Goal: Communication & Community: Answer question/provide support

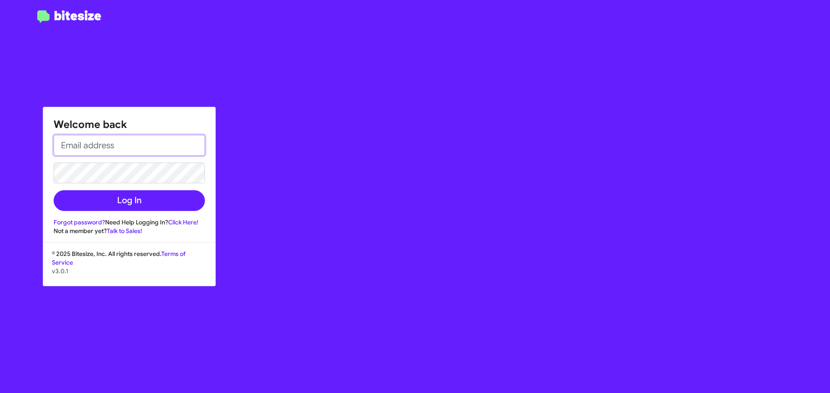
type input "[EMAIL_ADDRESS][DOMAIN_NAME]"
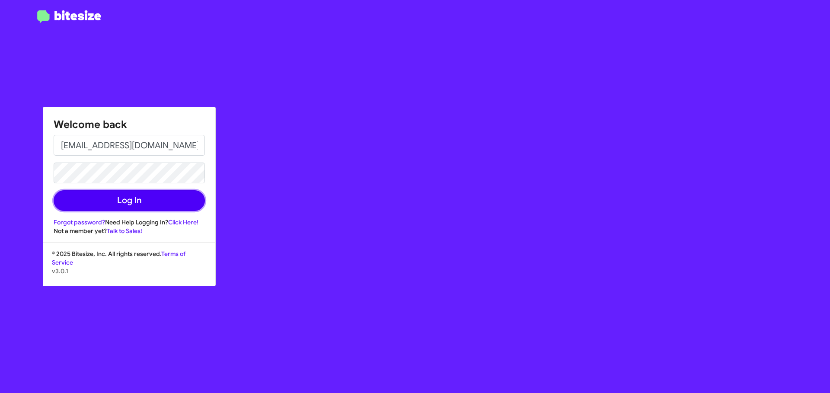
click at [162, 202] on button "Log In" at bounding box center [129, 200] width 151 height 21
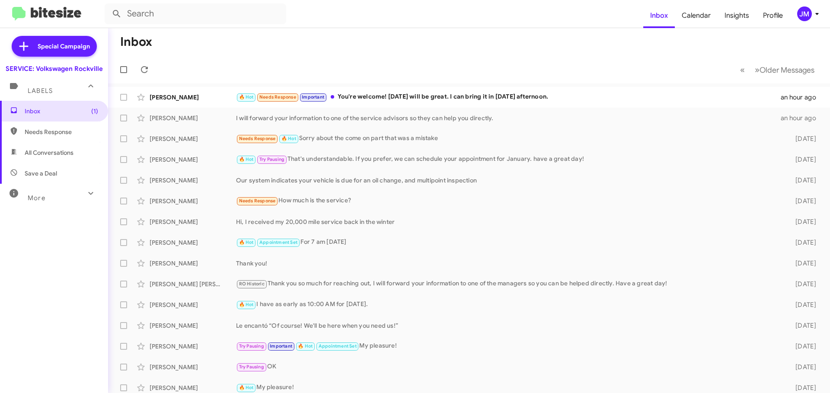
click at [188, 126] on div "[PERSON_NAME] I will forward your information to one of the service advisors so…" at bounding box center [469, 117] width 708 height 17
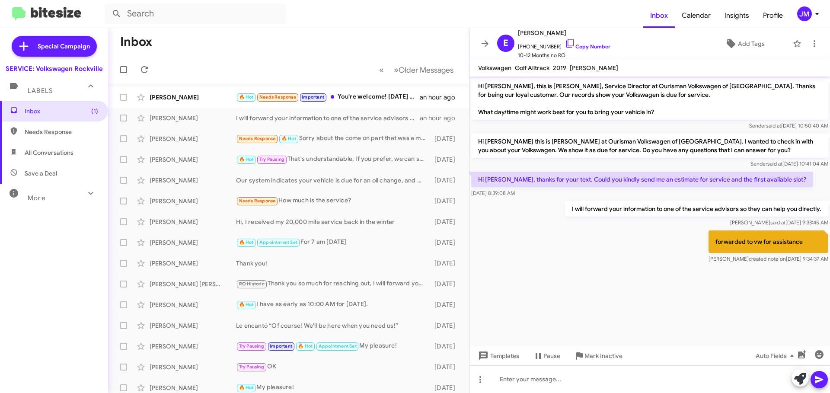
click at [593, 45] on link "Copy Number" at bounding box center [587, 46] width 45 height 6
click at [529, 380] on div at bounding box center [649, 379] width 360 height 28
paste div
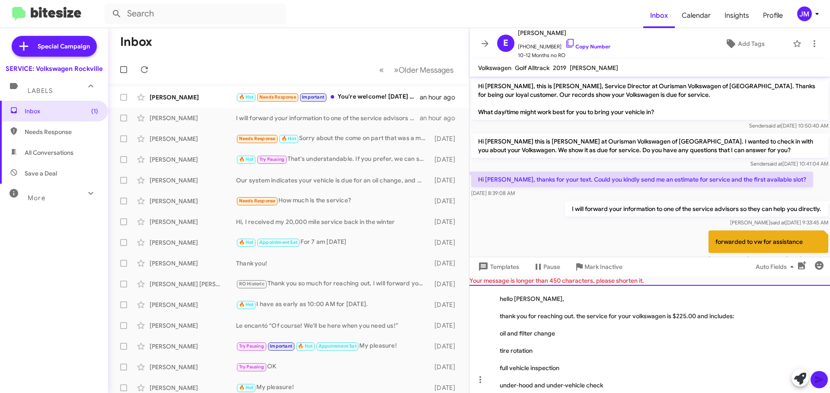
click at [503, 298] on div "hello [PERSON_NAME], thank you for reaching out. the service for your volkswage…" at bounding box center [649, 339] width 360 height 108
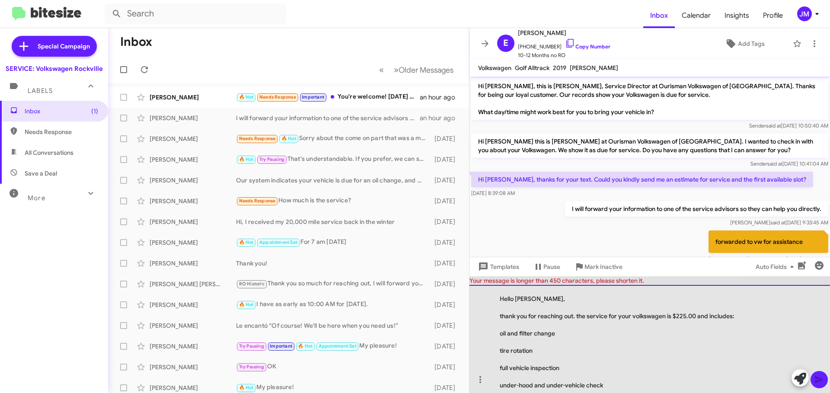
click at [519, 299] on div "Hello [PERSON_NAME], thank you for reaching out. the service for your volkswage…" at bounding box center [649, 339] width 360 height 108
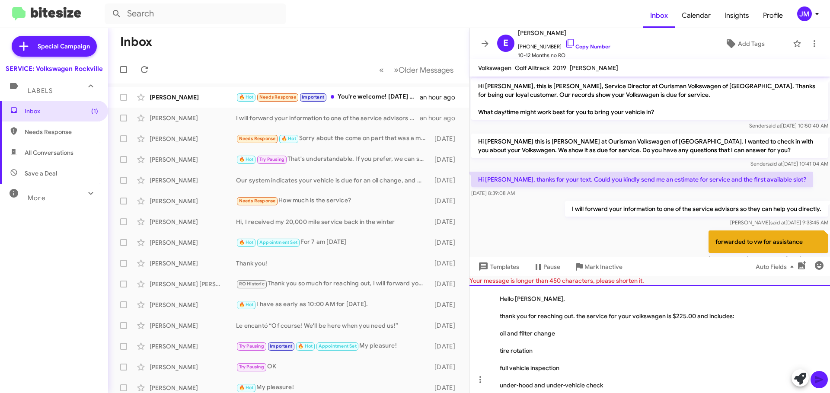
click at [635, 313] on div "thank you for reaching out. the service for your volkswagen is $225.00 and incl…" at bounding box center [645, 316] width 291 height 9
click at [501, 315] on div "thank you for reaching out. the service for your Volkswagen is $225.00 and incl…" at bounding box center [645, 316] width 291 height 9
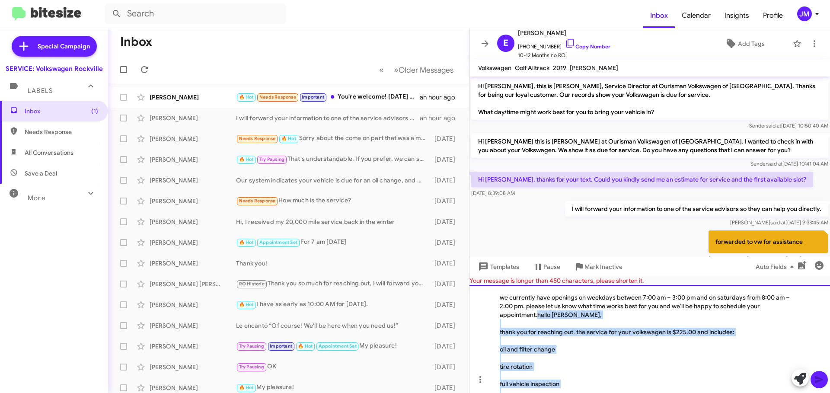
scroll to position [300, 0]
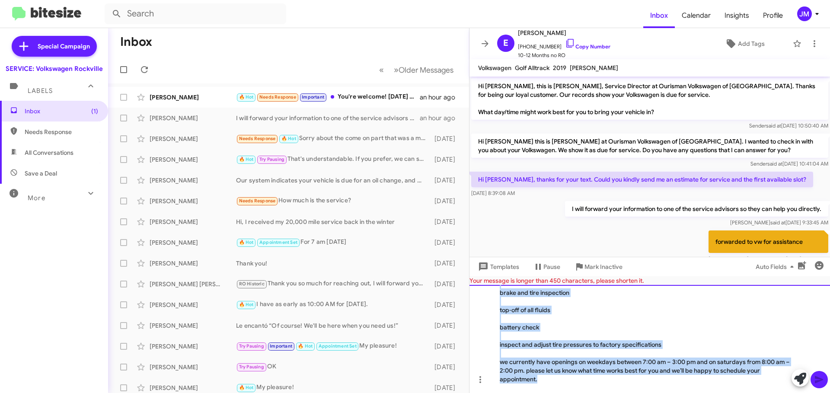
drag, startPoint x: 537, startPoint y: 359, endPoint x: 729, endPoint y: 413, distance: 200.0
click at [729, 392] on html "Inbox Calendar Insights Profile JM Special Campaign SERVICE: Volkswagen Rockvil…" at bounding box center [415, 196] width 830 height 393
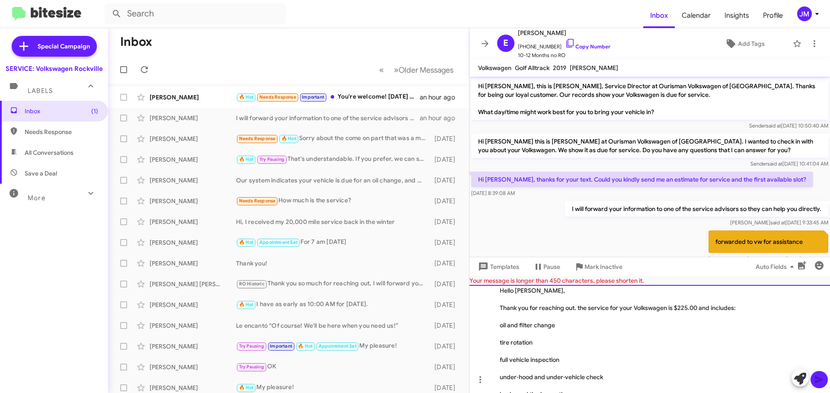
scroll to position [0, 0]
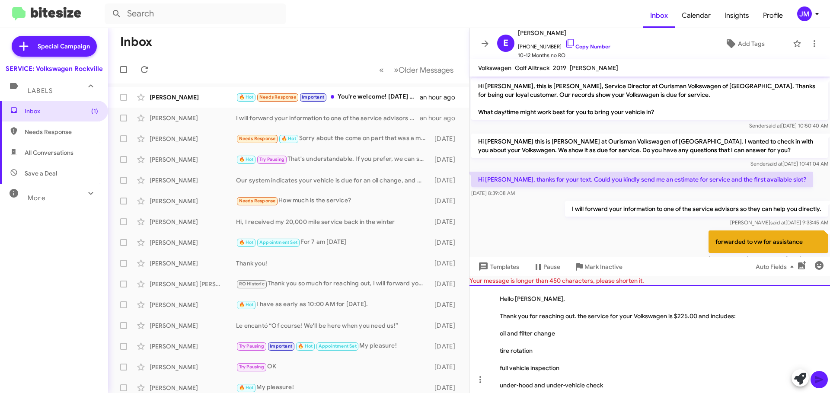
click at [500, 318] on div "Thank you for reaching out. the service for your Volkswagen is $225.00 and incl…" at bounding box center [645, 316] width 291 height 9
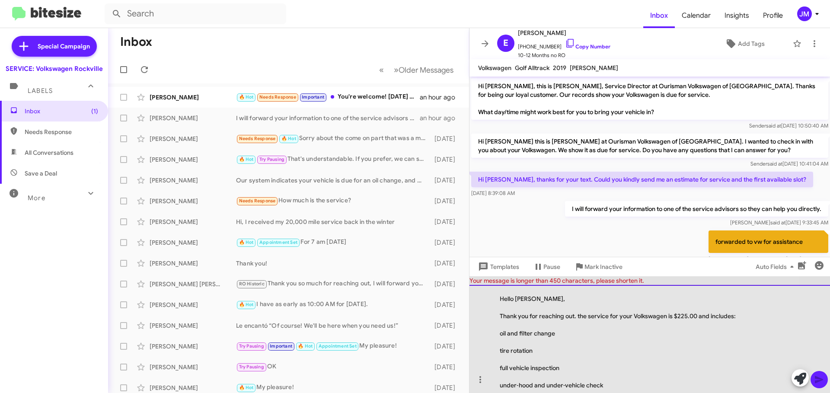
click at [547, 303] on div at bounding box center [645, 307] width 291 height 9
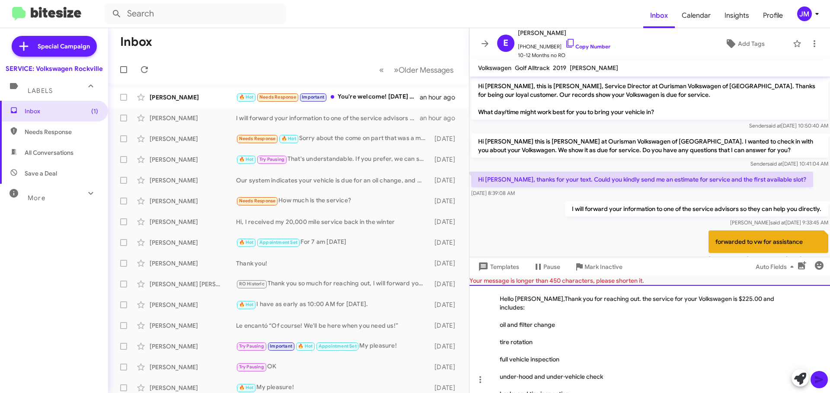
click at [499, 315] on div "Hello [PERSON_NAME],Thank you for reaching out. the service for your Volkswagen…" at bounding box center [649, 339] width 360 height 108
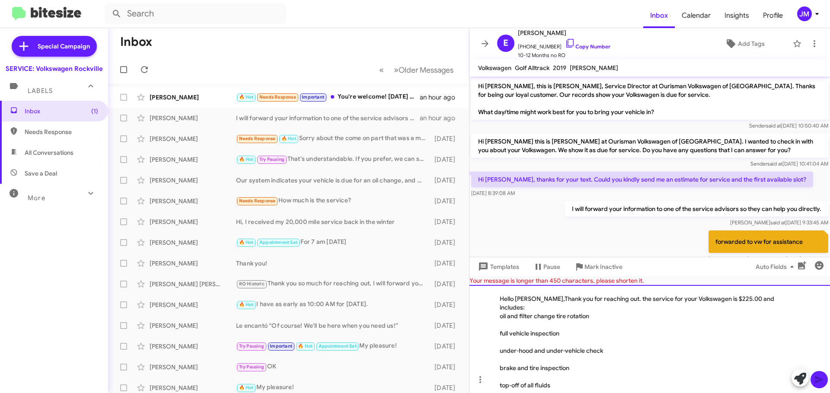
click at [498, 323] on div "Hello [PERSON_NAME],Thank you for reaching out. the service for your Volkswagen…" at bounding box center [649, 339] width 360 height 108
click at [499, 323] on div "Hello [PERSON_NAME],Thank you for reaching out. the service for your Volkswagen…" at bounding box center [649, 339] width 360 height 108
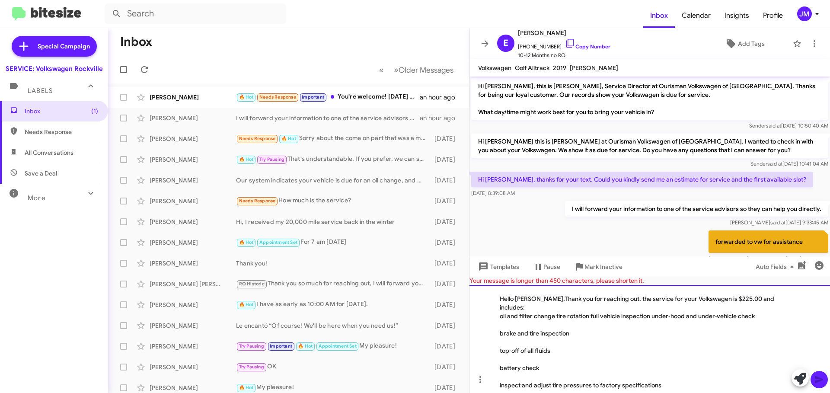
click at [500, 329] on div "brake and tire inspection" at bounding box center [645, 333] width 291 height 9
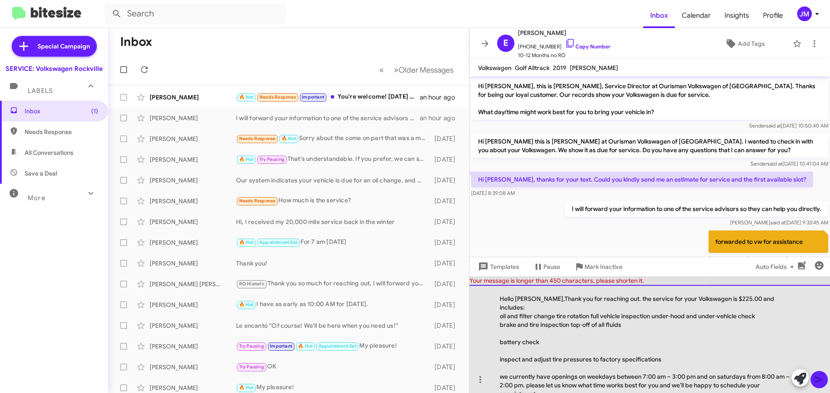
click at [497, 333] on div "Hello [PERSON_NAME],Thank you for reaching out. the service for your Volkswagen…" at bounding box center [649, 339] width 360 height 108
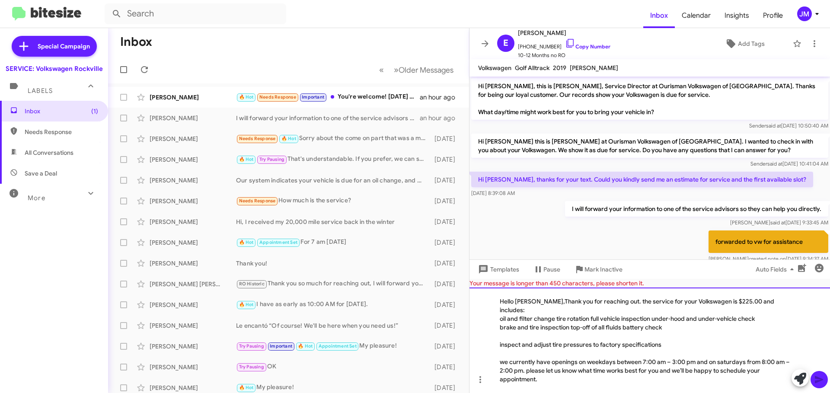
click at [500, 343] on div "inspect and adjust tire pressures to factory specifications" at bounding box center [645, 344] width 291 height 9
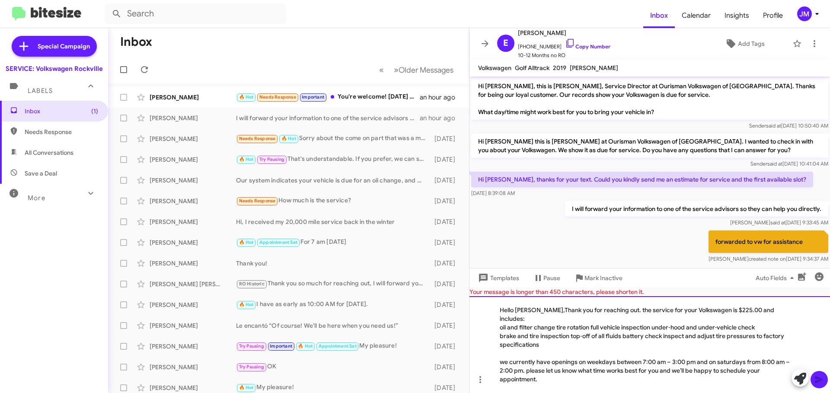
click at [549, 347] on div "brake and tire inspection top‑off of all fluids battery check inspect and adjus…" at bounding box center [645, 339] width 291 height 17
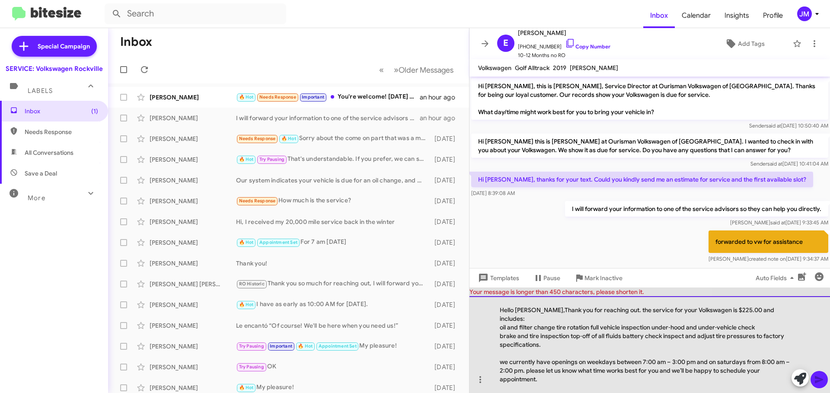
click at [499, 360] on div "Hello [PERSON_NAME],Thank you for reaching out. the service for your Volkswagen…" at bounding box center [649, 344] width 360 height 97
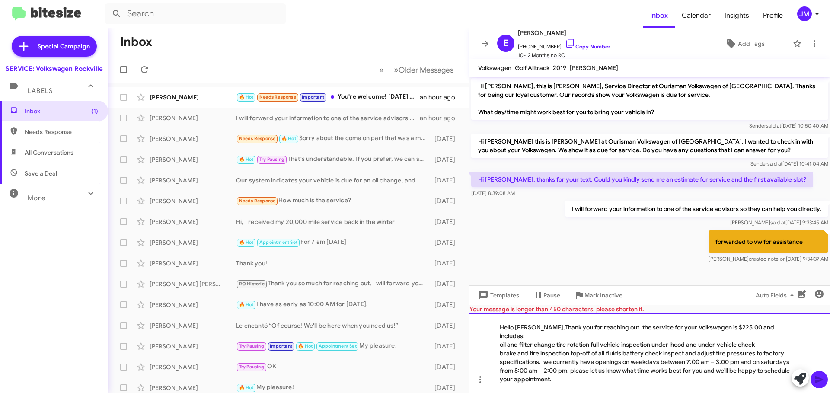
click at [623, 379] on div "brake and tire inspection top‑off of all fluids battery check inspect and adjus…" at bounding box center [645, 366] width 291 height 35
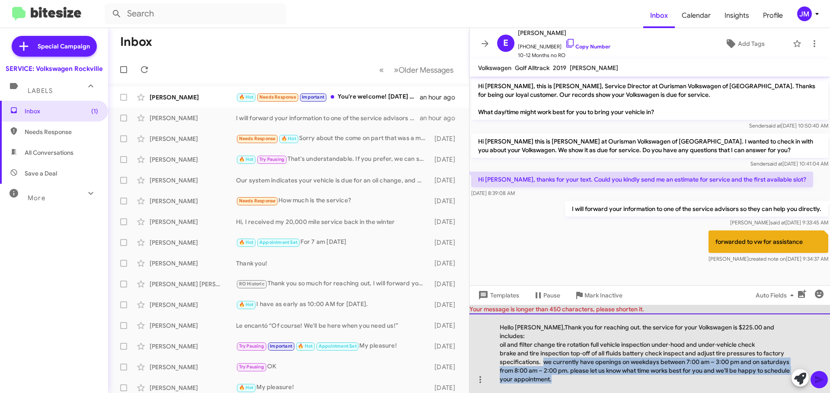
drag, startPoint x: 542, startPoint y: 361, endPoint x: 599, endPoint y: 383, distance: 60.7
click at [599, 383] on div "Hello [PERSON_NAME],Thank you for reaching out. the service for your Volkswagen…" at bounding box center [649, 353] width 360 height 80
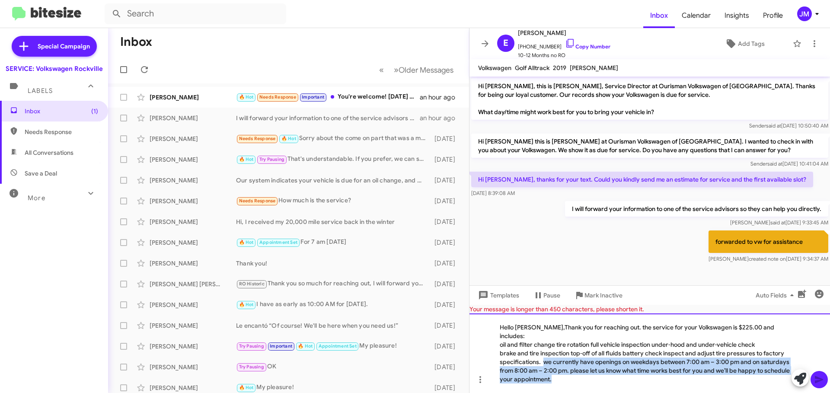
copy div "we currently have openings on weekdays between 7:00 am – 3:00 pm and on saturda…"
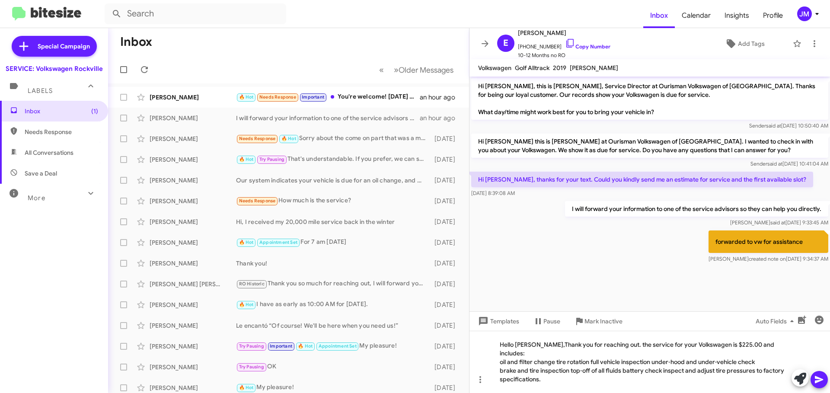
click at [819, 377] on icon at bounding box center [819, 379] width 10 height 10
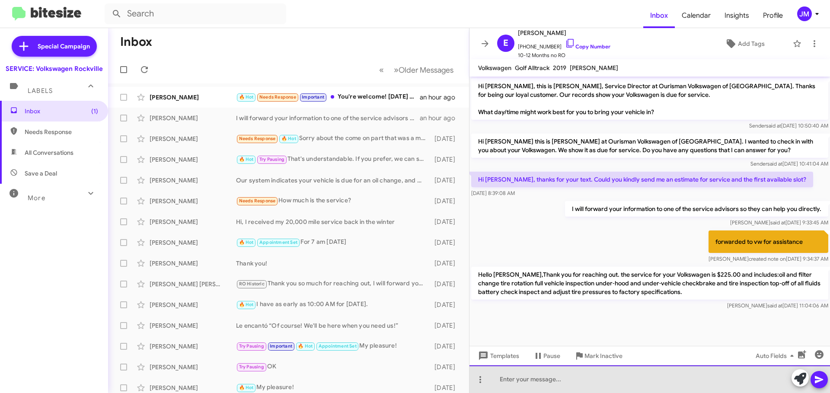
click at [592, 386] on div at bounding box center [649, 379] width 360 height 28
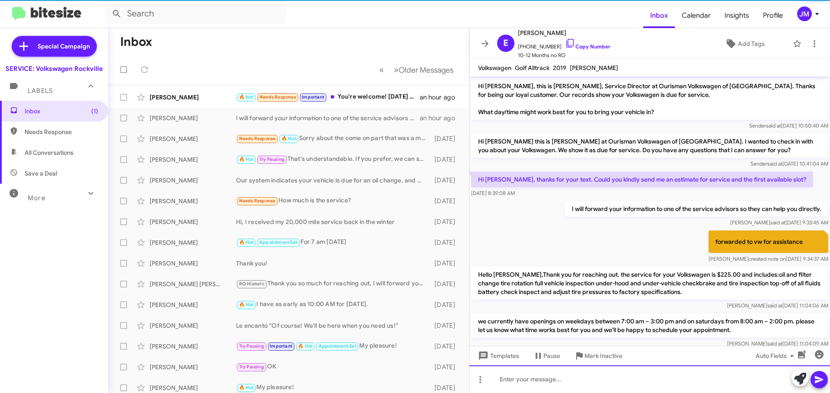
scroll to position [19, 0]
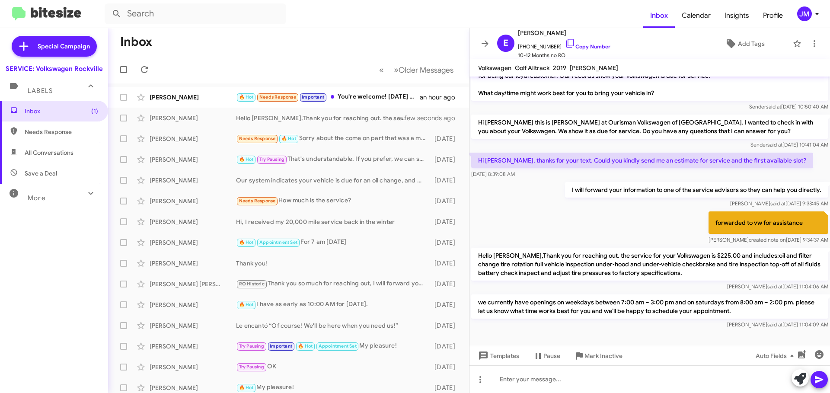
click at [173, 200] on div "[PERSON_NAME]" at bounding box center [193, 201] width 86 height 9
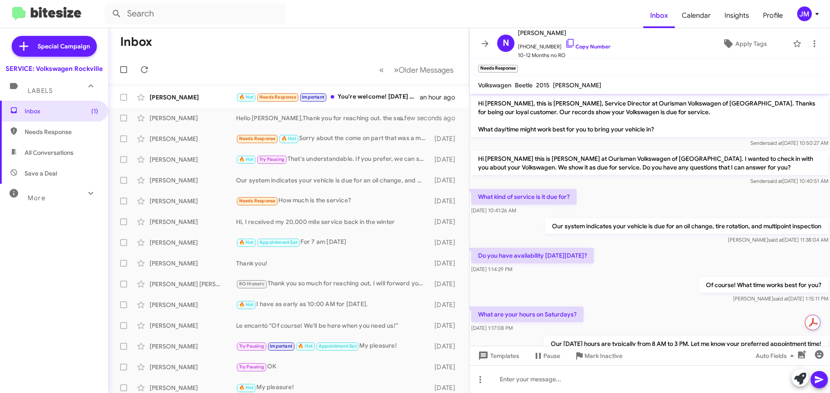
click at [577, 48] on link "Copy Number" at bounding box center [587, 46] width 45 height 6
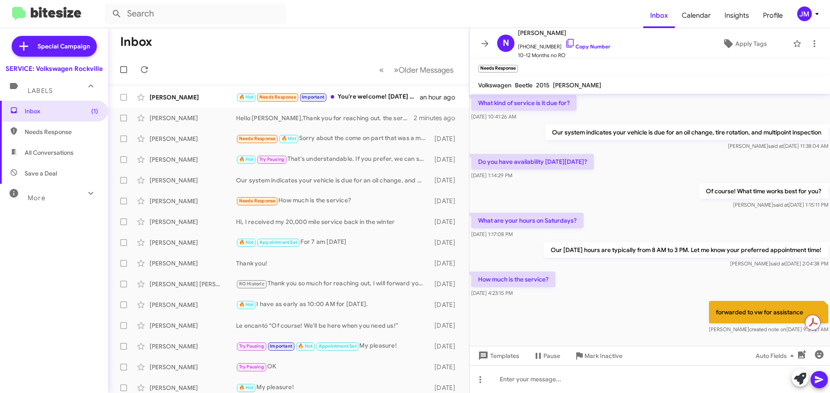
scroll to position [105, 0]
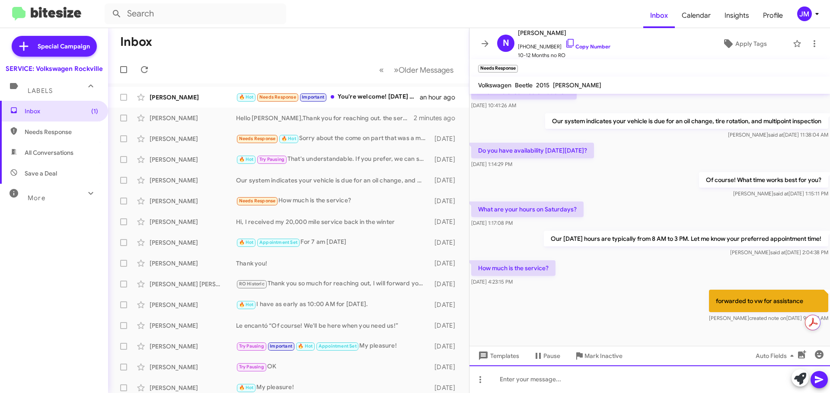
click at [577, 379] on div at bounding box center [649, 379] width 360 height 28
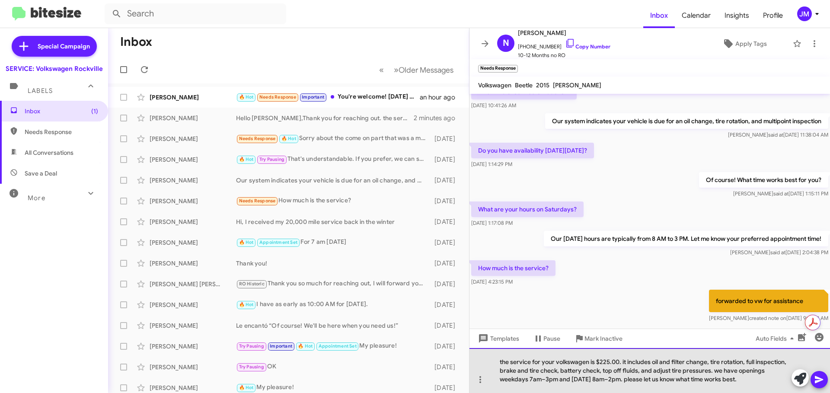
click at [501, 361] on div "the service for your volkswagen is $225.00. it includes oil and filter change, …" at bounding box center [649, 370] width 360 height 45
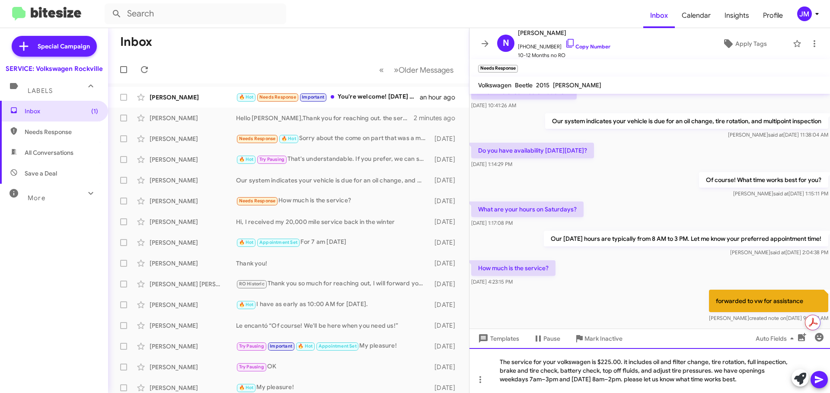
click at [628, 379] on div "The service for your volkswagen is $225.00. it includes oil and filter change, …" at bounding box center [649, 370] width 360 height 45
click at [815, 375] on icon at bounding box center [819, 379] width 10 height 10
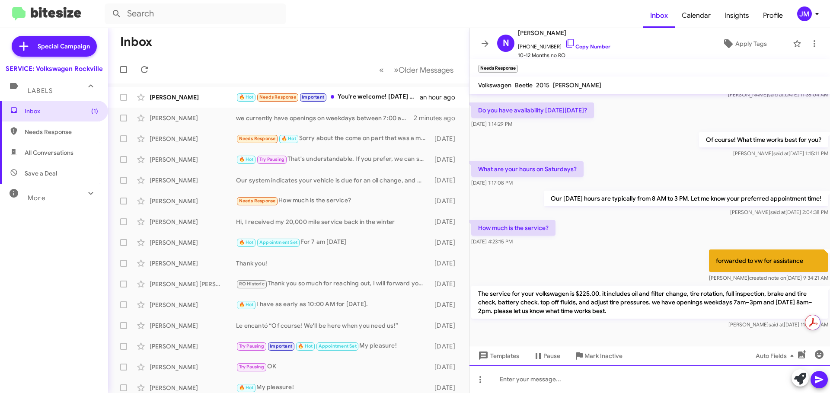
scroll to position [154, 0]
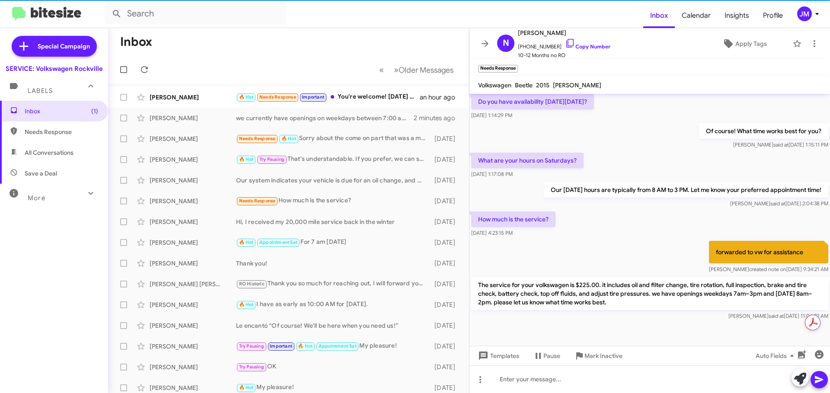
click at [352, 97] on div "🔥 Hot Needs Response Important You're welcome! [DATE] will be great. I can brin…" at bounding box center [328, 97] width 184 height 10
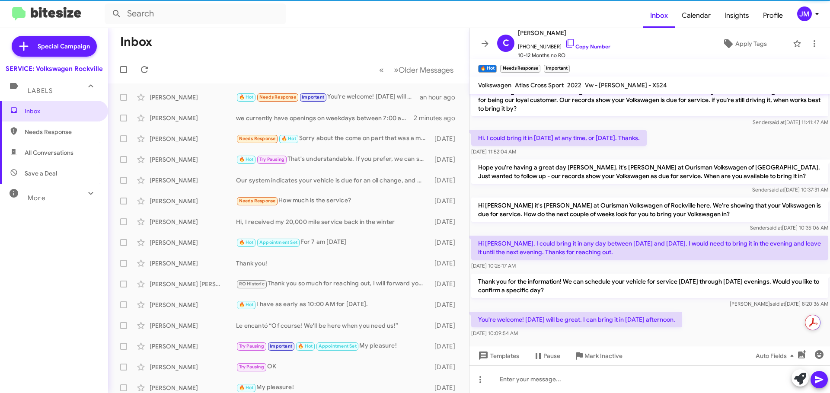
click at [192, 118] on div "[PERSON_NAME]" at bounding box center [193, 118] width 86 height 9
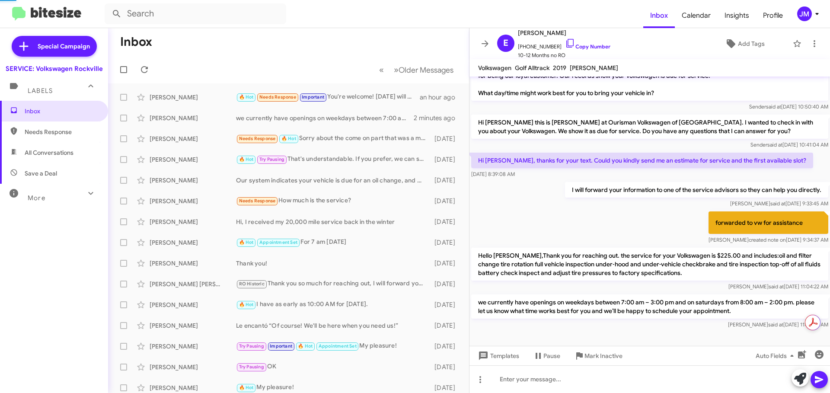
scroll to position [19, 0]
click at [191, 97] on div "[PERSON_NAME]" at bounding box center [193, 97] width 86 height 9
